Goal: Communication & Community: Ask a question

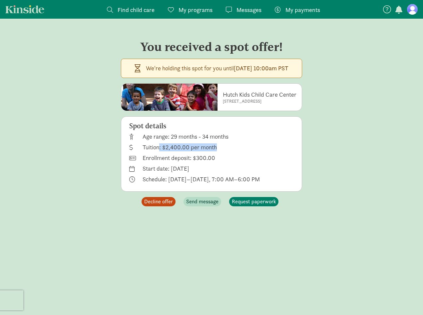
drag, startPoint x: 135, startPoint y: 146, endPoint x: 193, endPoint y: 151, distance: 57.8
click at [193, 151] on div "Spot details Age range: 29 months - 34 months Tuition: $2,400.00 per month Enro…" at bounding box center [211, 153] width 181 height 75
click at [194, 179] on p "Schedule: [DATE]–[DATE], 7:00 AM–6:00 PM" at bounding box center [200, 179] width 117 height 8
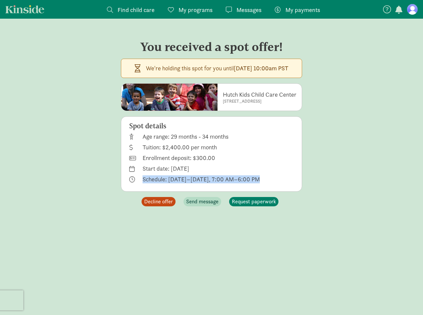
click at [194, 179] on p "Schedule: [DATE]–[DATE], 7:00 AM–6:00 PM" at bounding box center [200, 179] width 117 height 8
drag, startPoint x: 150, startPoint y: 179, endPoint x: 236, endPoint y: 182, distance: 85.3
click at [236, 182] on p "Schedule: [DATE]–[DATE], 7:00 AM–6:00 PM" at bounding box center [200, 179] width 117 height 8
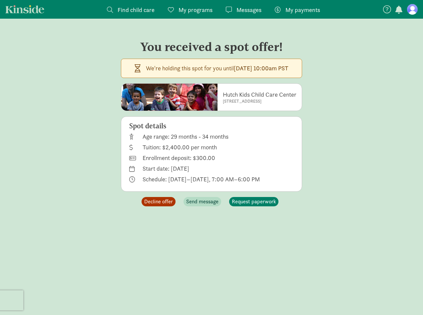
click at [153, 200] on span "Decline offer" at bounding box center [158, 201] width 29 height 8
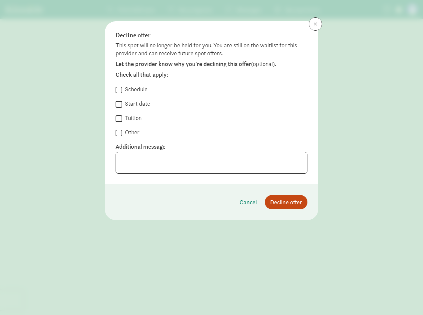
click at [134, 100] on label "Start date" at bounding box center [136, 104] width 28 height 8
click at [122, 100] on input "Start date" at bounding box center [119, 104] width 7 height 9
checkbox input "true"
click at [158, 153] on textarea at bounding box center [212, 163] width 192 height 22
type textarea "D"
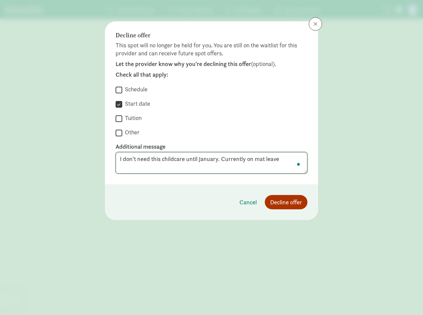
type textarea "I don't need this childcare until January. Currently on mat leave"
click at [287, 200] on span "Decline offer" at bounding box center [286, 201] width 32 height 9
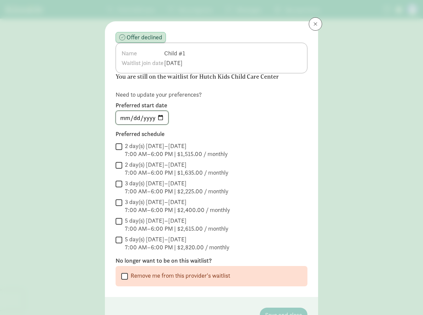
click at [159, 115] on input "[DATE]" at bounding box center [142, 117] width 52 height 13
type input "[DATE]"
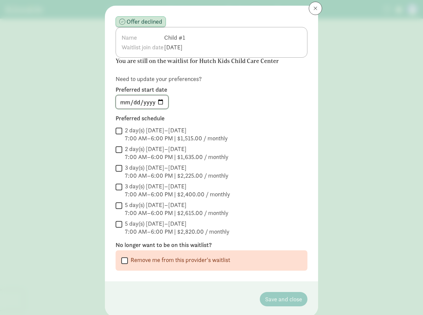
scroll to position [15, 0]
click at [119, 169] on input "3 day(s) [DATE]–[DATE] 7:00 AM–6:00 PM | $2,225.00 / monthly" at bounding box center [119, 168] width 7 height 9
checkbox input "true"
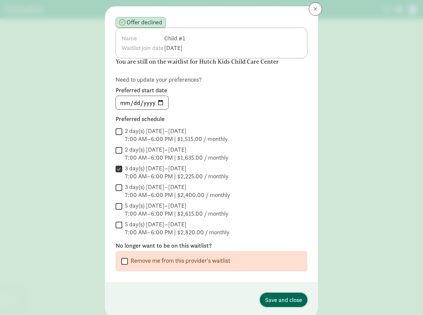
click at [301, 300] on span "Save and close" at bounding box center [283, 299] width 37 height 9
click at [283, 297] on span "Save and close" at bounding box center [283, 299] width 37 height 9
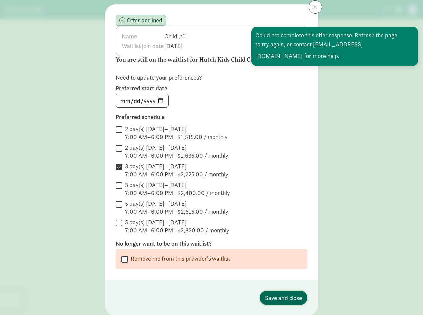
scroll to position [18, 0]
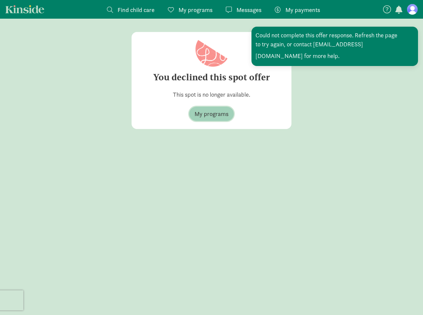
click at [224, 118] on span "My programs" at bounding box center [211, 113] width 34 height 9
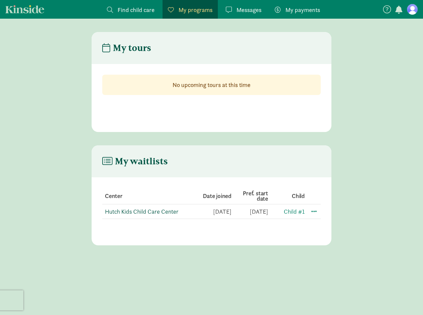
click at [141, 211] on link "Hutch Kids Child Care Center" at bounding box center [142, 211] width 74 height 8
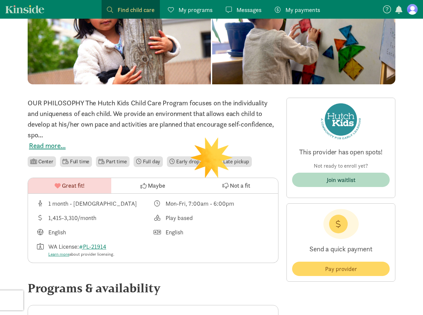
scroll to position [103, 0]
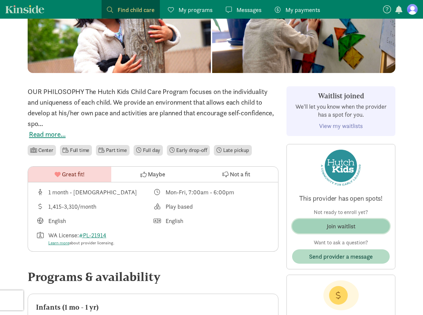
click at [358, 227] on span "Join waitlist" at bounding box center [340, 225] width 87 height 9
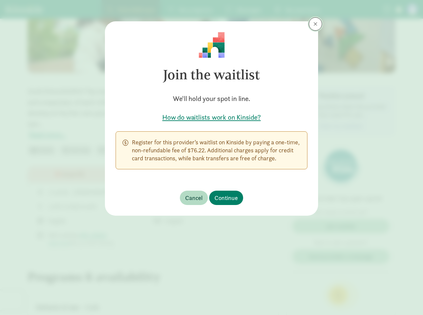
click at [315, 26] on span at bounding box center [315, 23] width 4 height 5
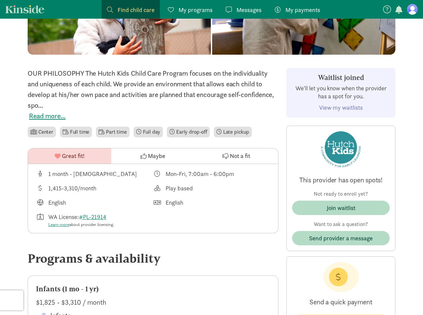
scroll to position [127, 0]
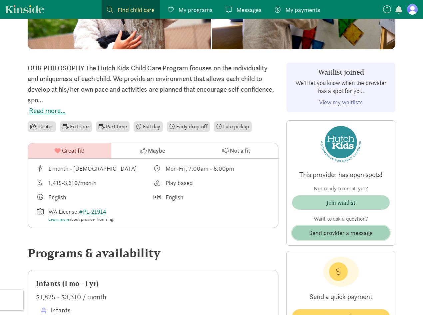
click at [330, 239] on button "Send provider a message" at bounding box center [341, 232] width 98 height 14
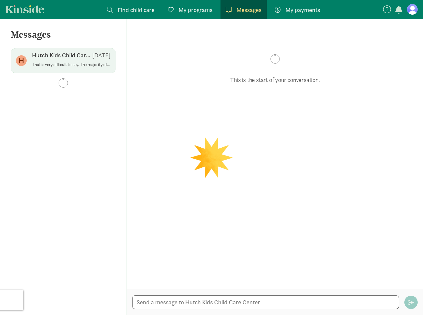
scroll to position [72, 0]
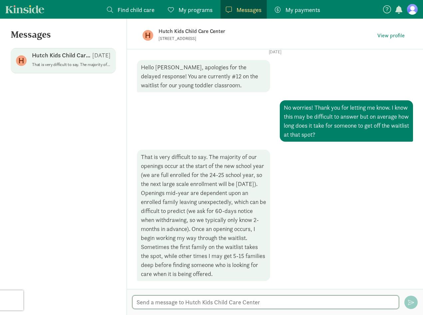
click at [252, 297] on textarea at bounding box center [265, 302] width 267 height 14
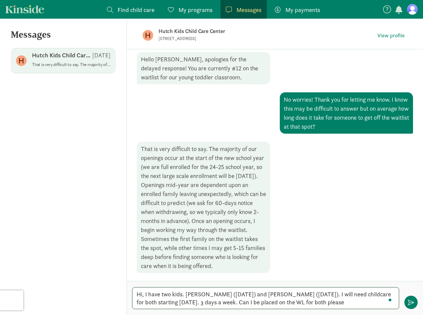
type textarea "Hi, I have two kids. Elsie (3/29/23) and Shepard (7/2/25). I will need childcar…"
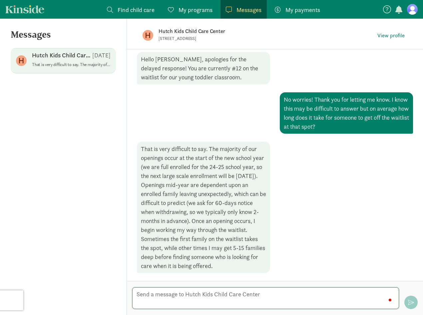
scroll to position [132, 0]
